Goal: Information Seeking & Learning: Learn about a topic

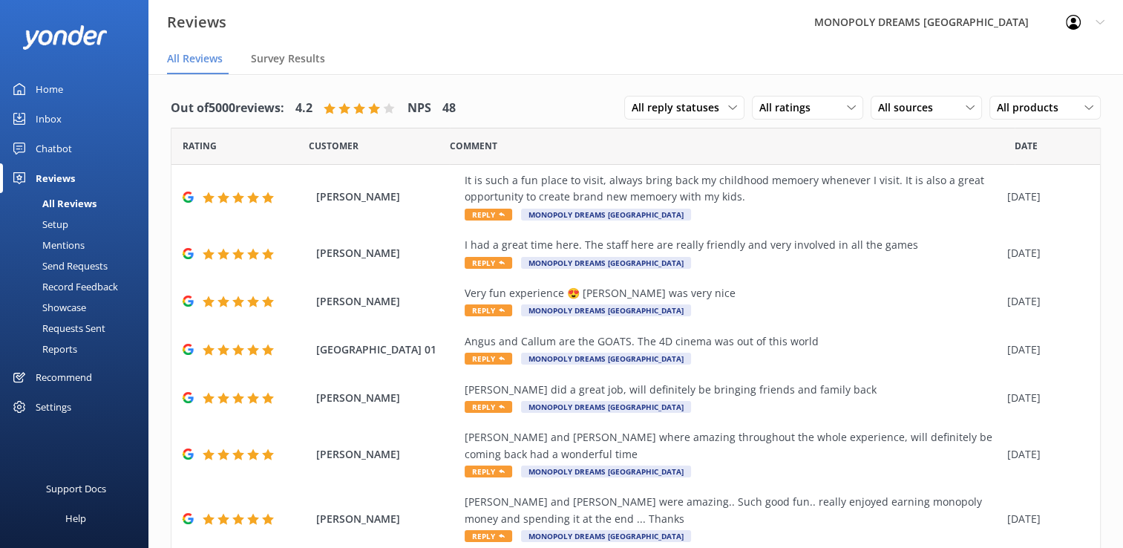
scroll to position [30, 0]
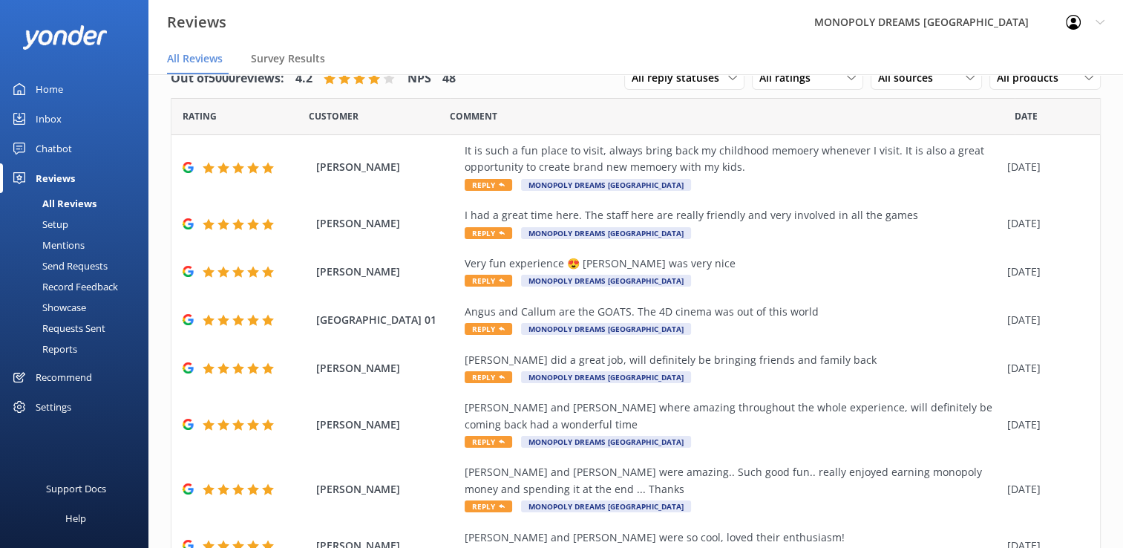
click at [60, 240] on div "Mentions" at bounding box center [47, 245] width 76 height 21
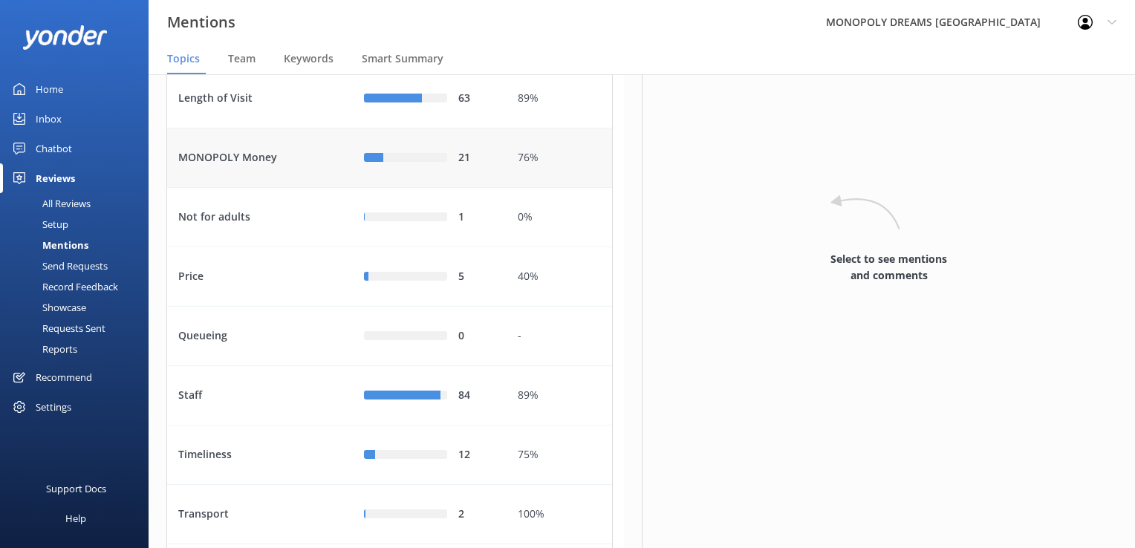
scroll to position [345, 0]
click at [204, 187] on div "MONOPOLY Money" at bounding box center [260, 157] width 186 height 59
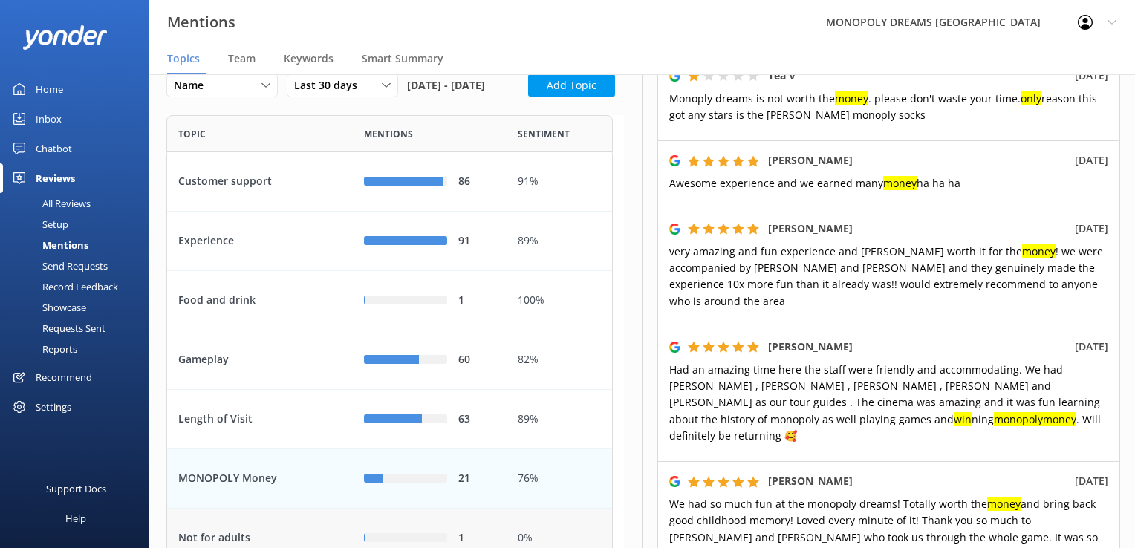
scroll to position [22, 0]
